Goal: Navigation & Orientation: Go to known website

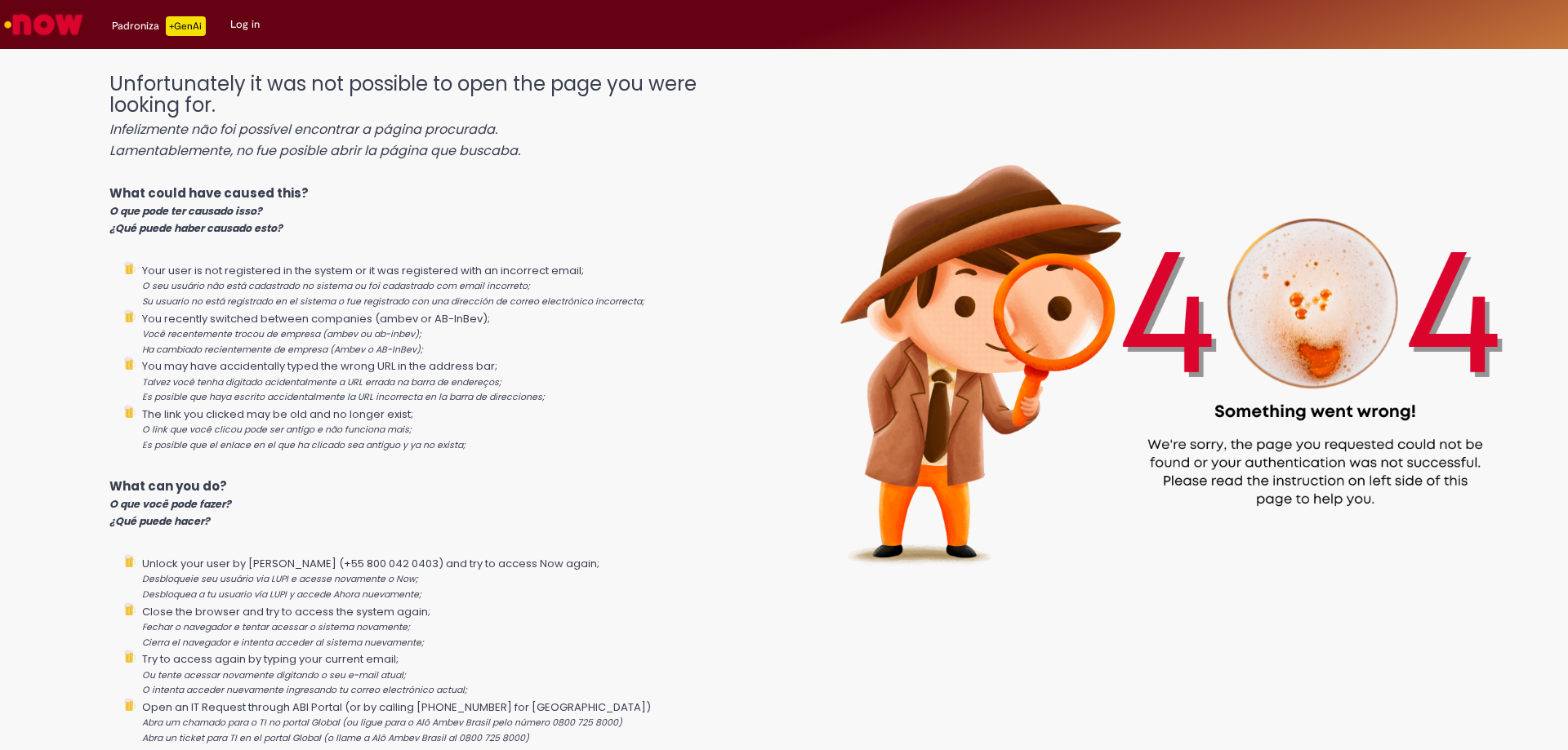
click at [244, 18] on link "Log in" at bounding box center [244, 25] width 54 height 49
